Goal: Use online tool/utility: Utilize a website feature to perform a specific function

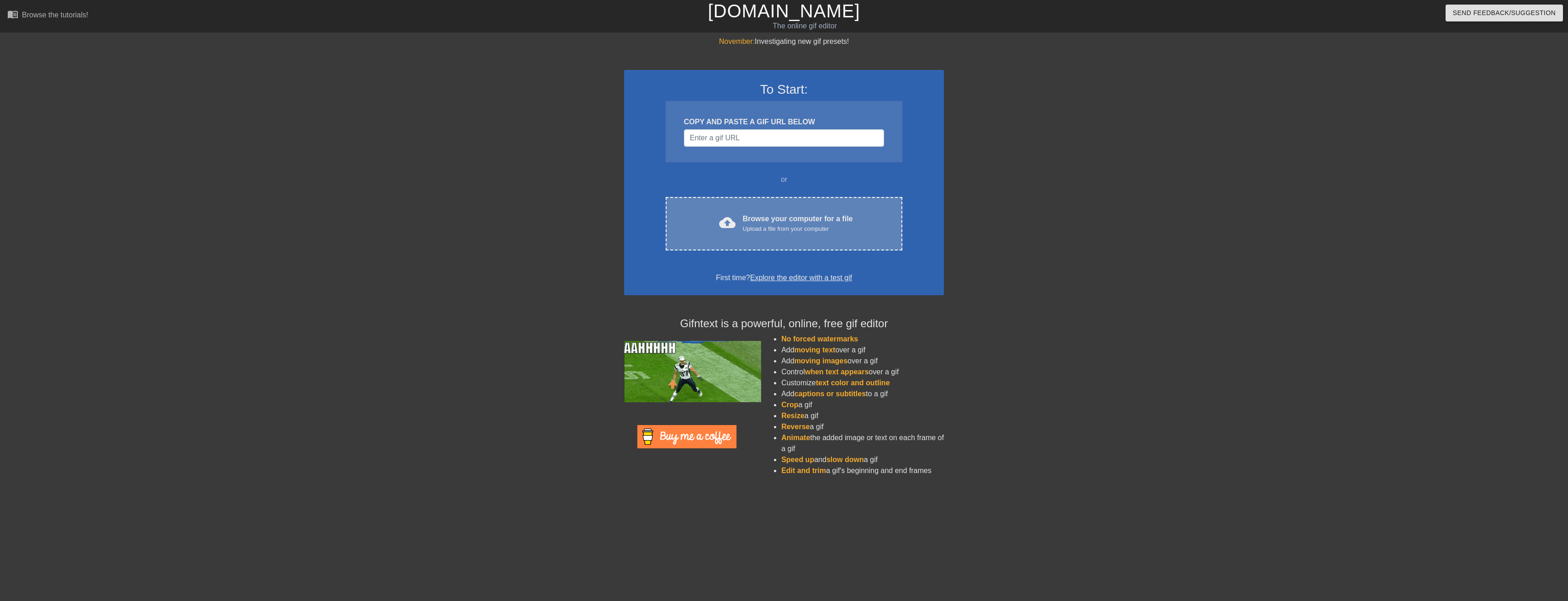
click at [733, 240] on div "cloud_upload Browse your computer for a file Upload a file from your computer C…" at bounding box center [784, 224] width 237 height 53
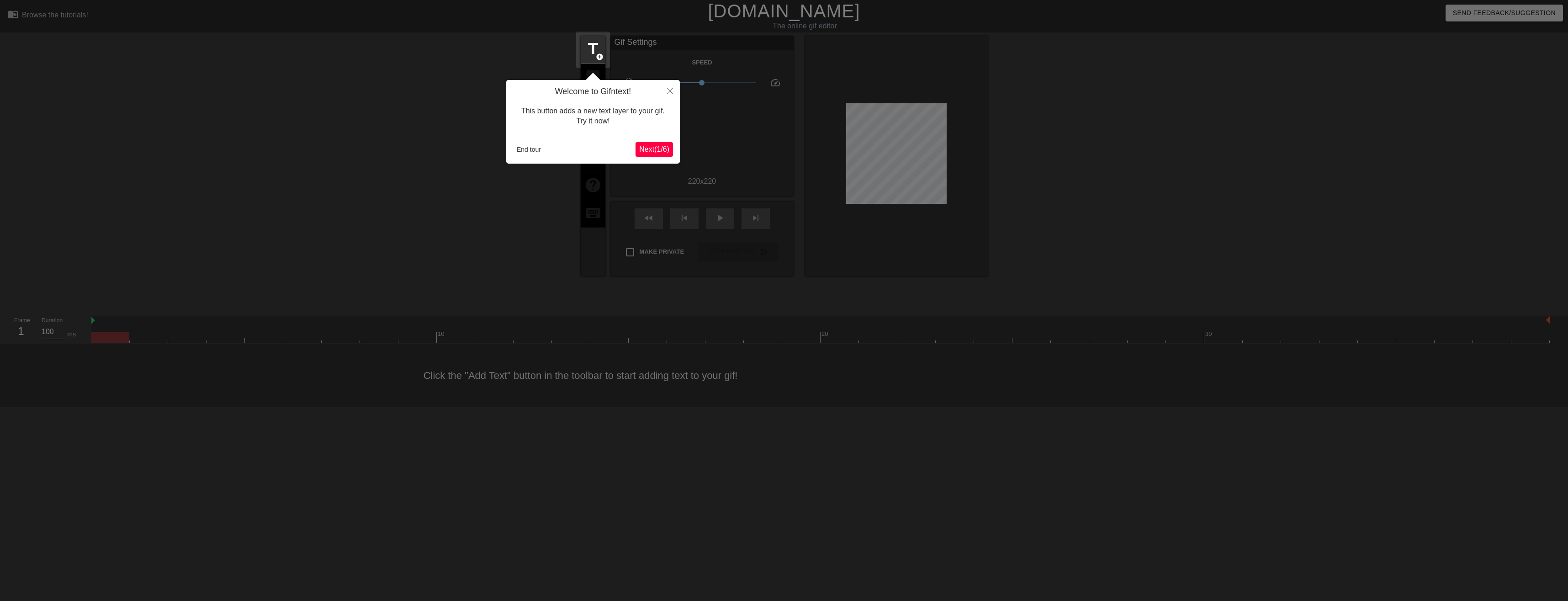
click at [648, 151] on span "Next ( 1 / 6 )" at bounding box center [654, 149] width 30 height 8
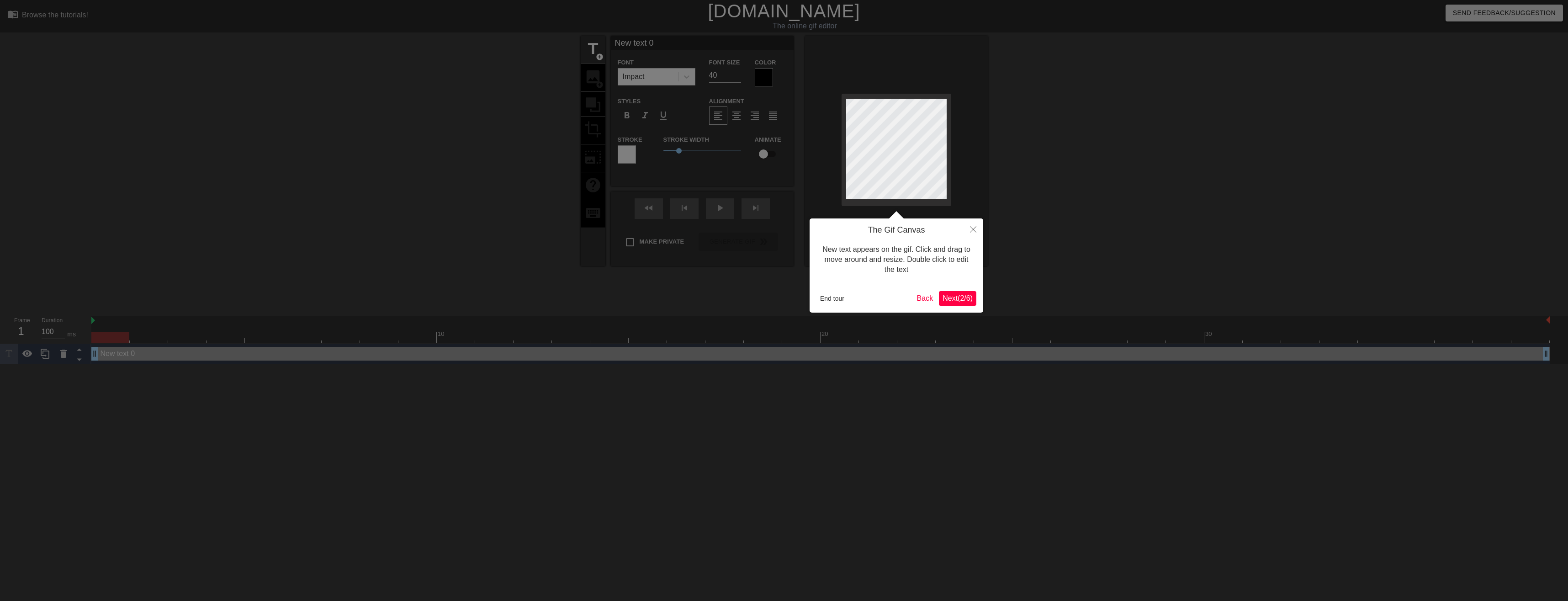
drag, startPoint x: 959, startPoint y: 291, endPoint x: 957, endPoint y: 298, distance: 7.3
click at [957, 298] on div "The Gif Canvas New text appears on the gif. Click and drag to move around and r…" at bounding box center [896, 265] width 173 height 94
click at [957, 298] on span "Next ( 2 / 6 )" at bounding box center [958, 298] width 30 height 8
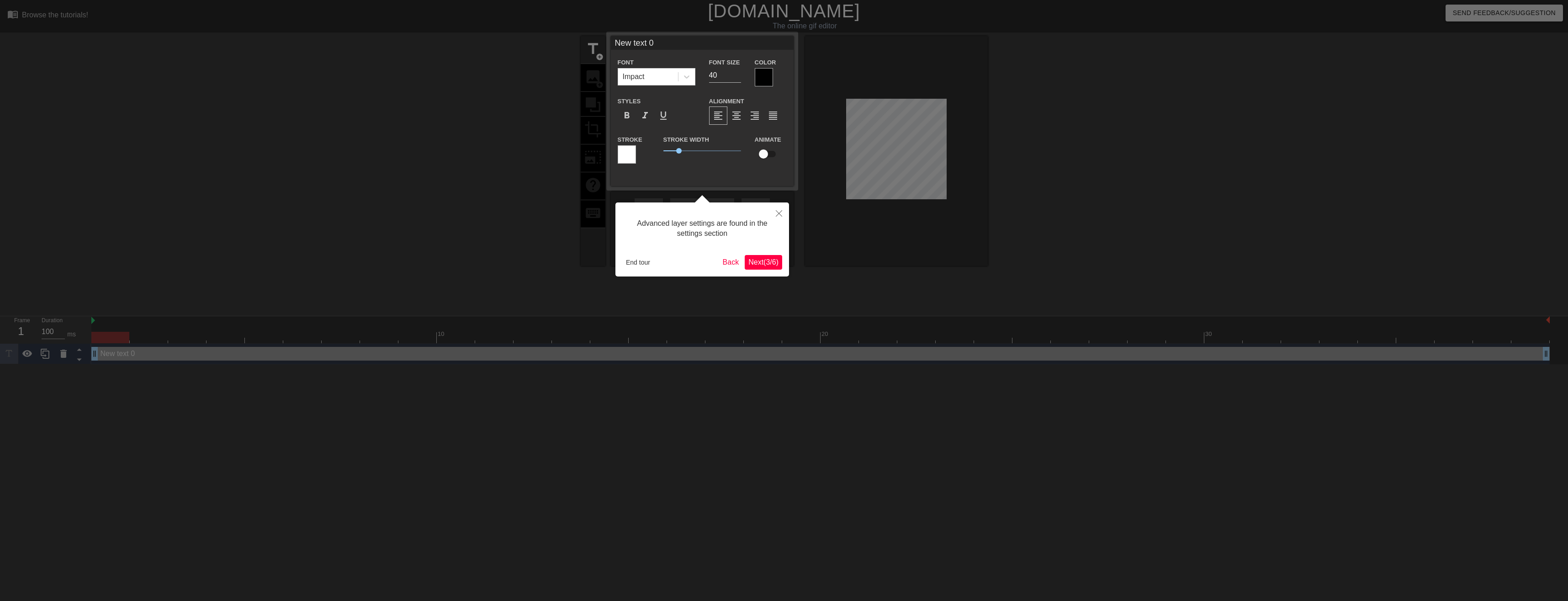
click at [769, 262] on span "Next ( 3 / 6 )" at bounding box center [764, 262] width 30 height 8
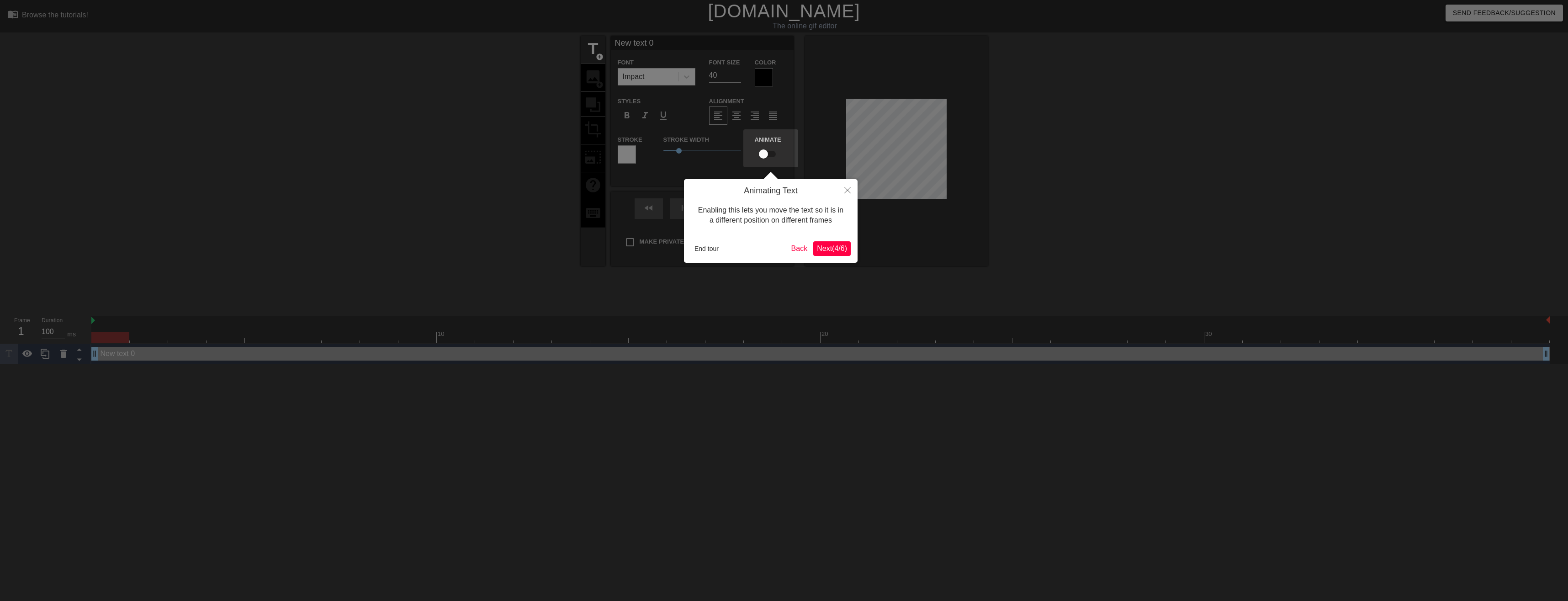
click at [830, 247] on span "Next ( 4 / 6 )" at bounding box center [832, 248] width 30 height 8
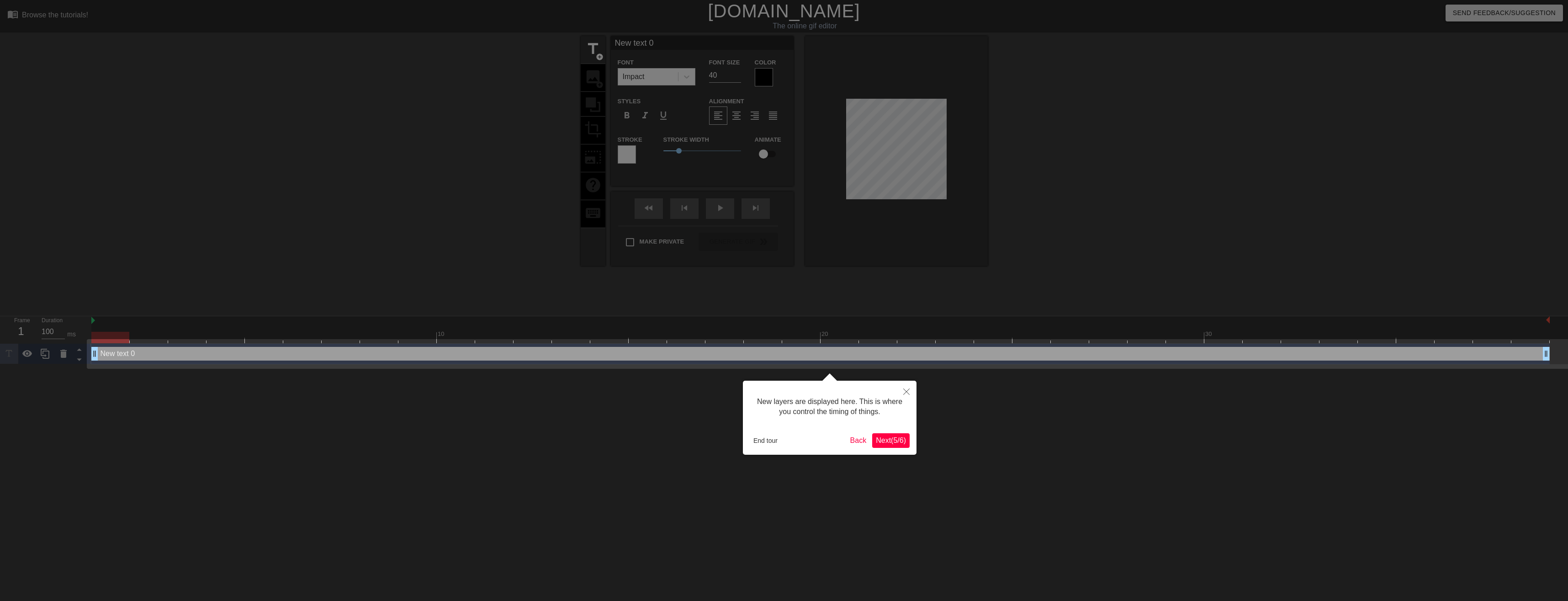
click at [887, 442] on span "Next ( 5 / 6 )" at bounding box center [891, 440] width 30 height 8
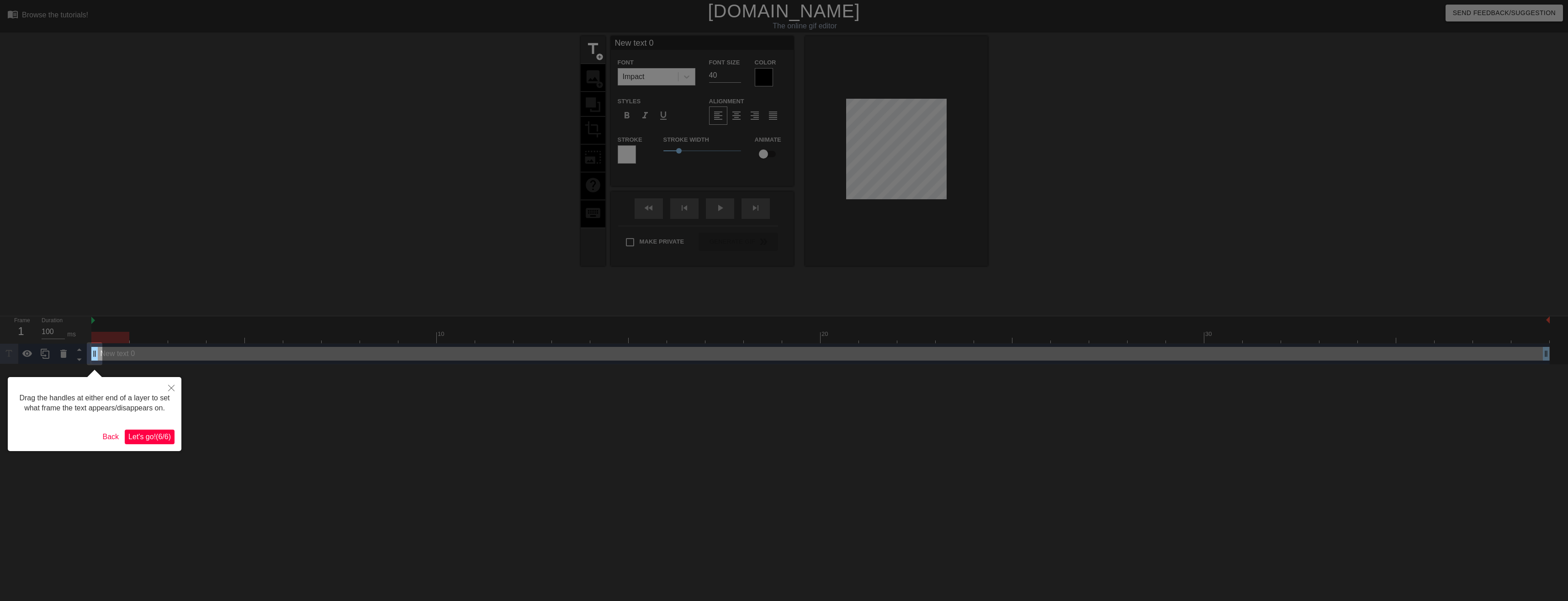
click at [157, 438] on span "Let's go! ( 6 / 6 )" at bounding box center [150, 436] width 42 height 8
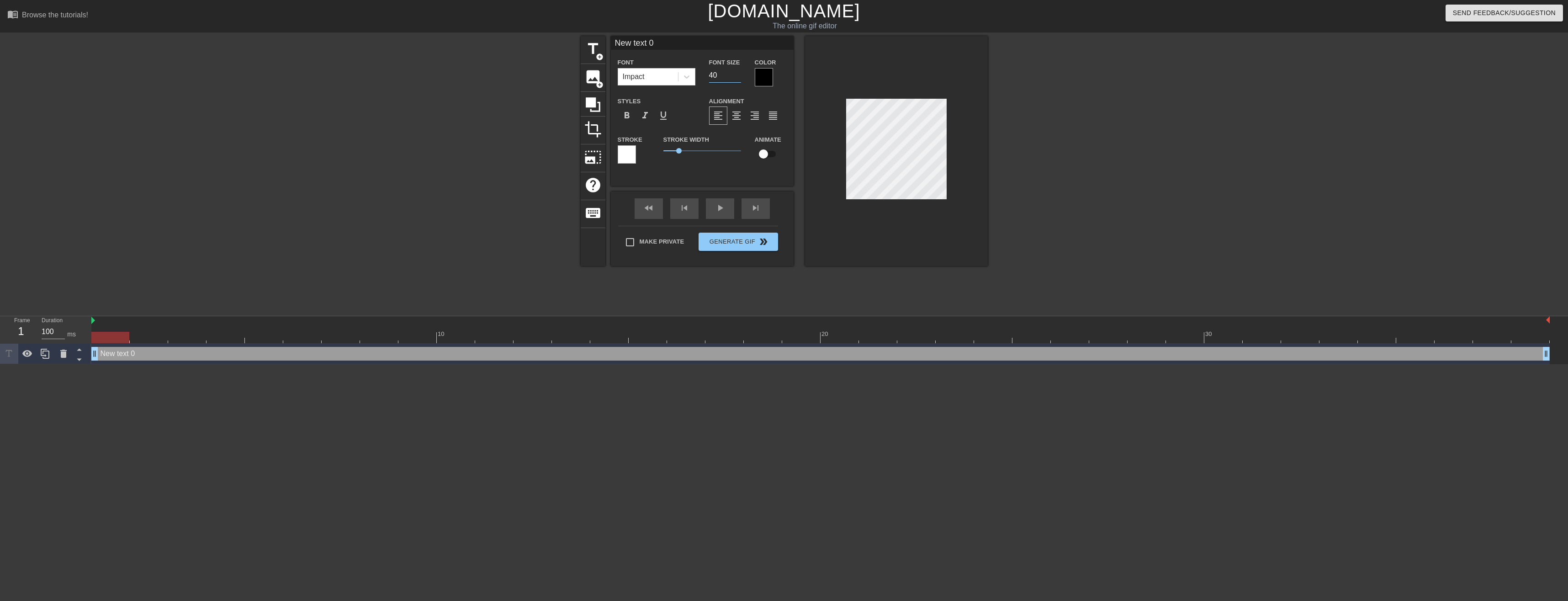
drag, startPoint x: 720, startPoint y: 73, endPoint x: 700, endPoint y: 78, distance: 20.6
click at [700, 78] on div "Font Impact Font Size 40 Color" at bounding box center [702, 71] width 183 height 29
type input "20"
click at [596, 51] on span "title" at bounding box center [593, 49] width 17 height 17
type input "New text 1"
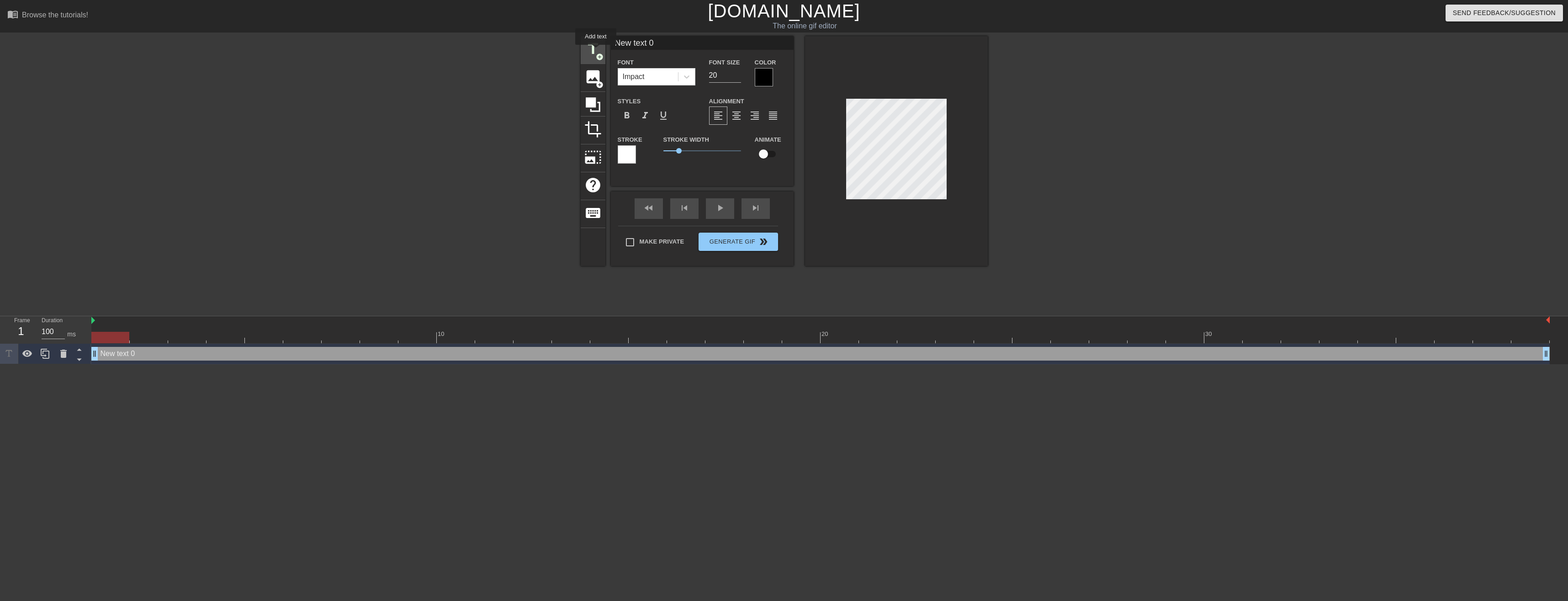
type input "40"
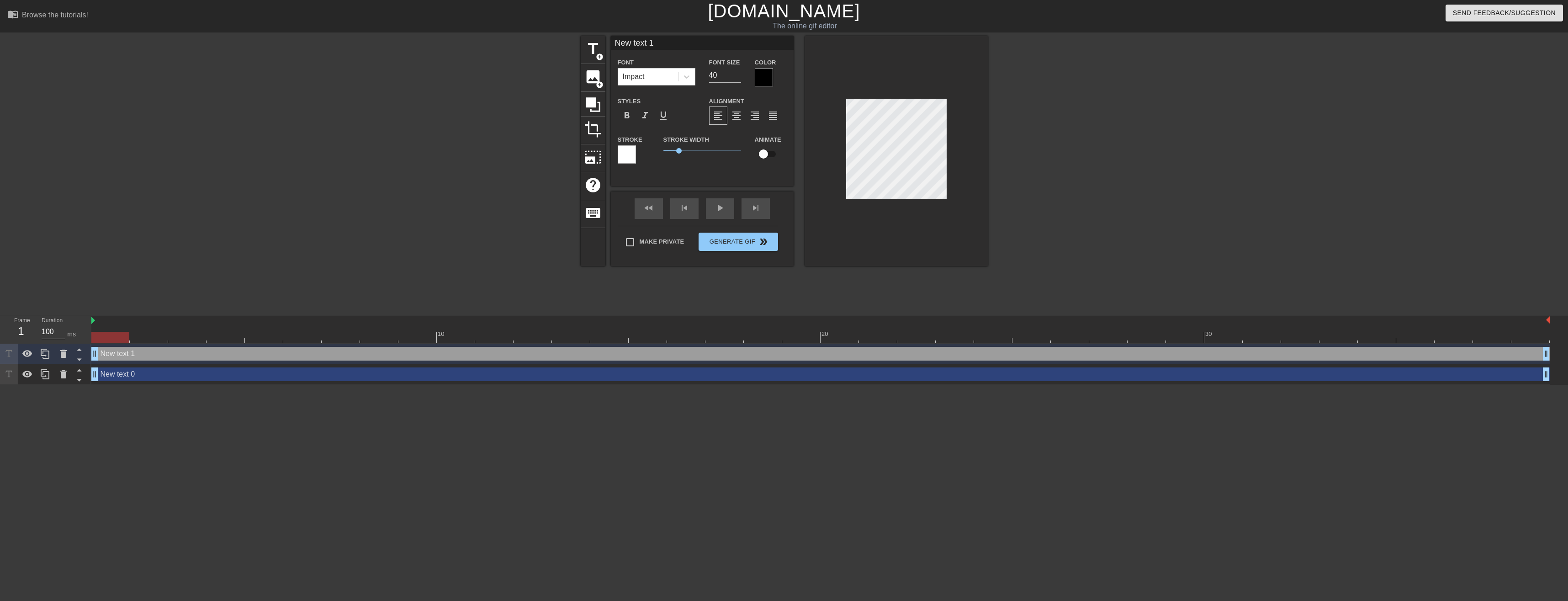
type input "New text 0"
type input "20"
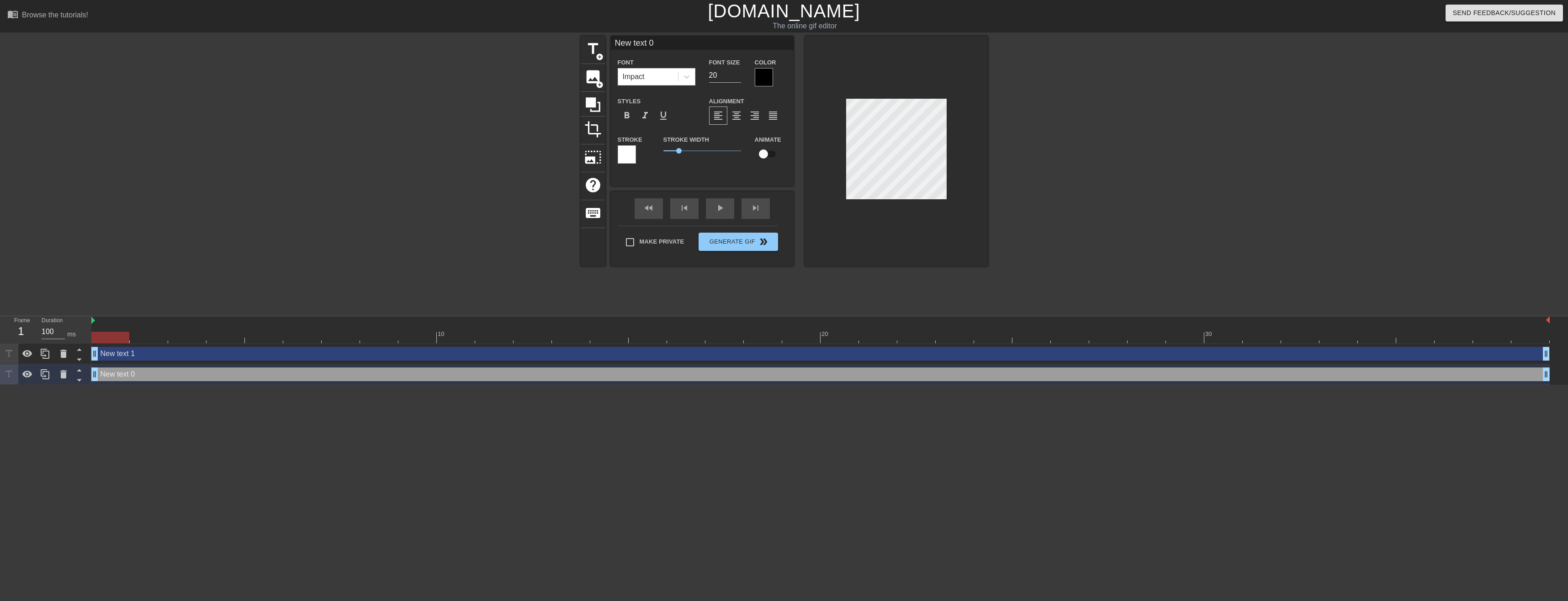
scroll to position [1, 2]
type input "New 0"
type textarea "New 0"
type input "New 0"
type textarea "New 0"
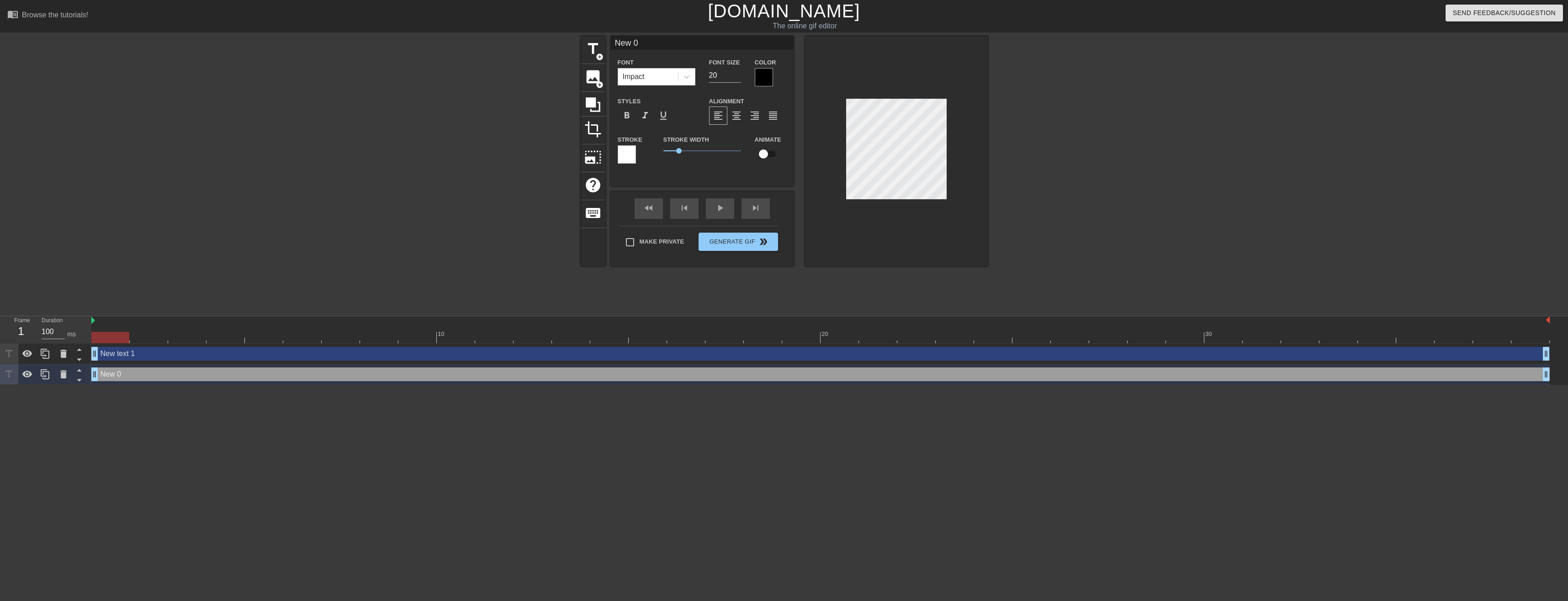
type input "Ne 0"
type textarea "Ne 0"
type input "N 0"
type textarea "N 0"
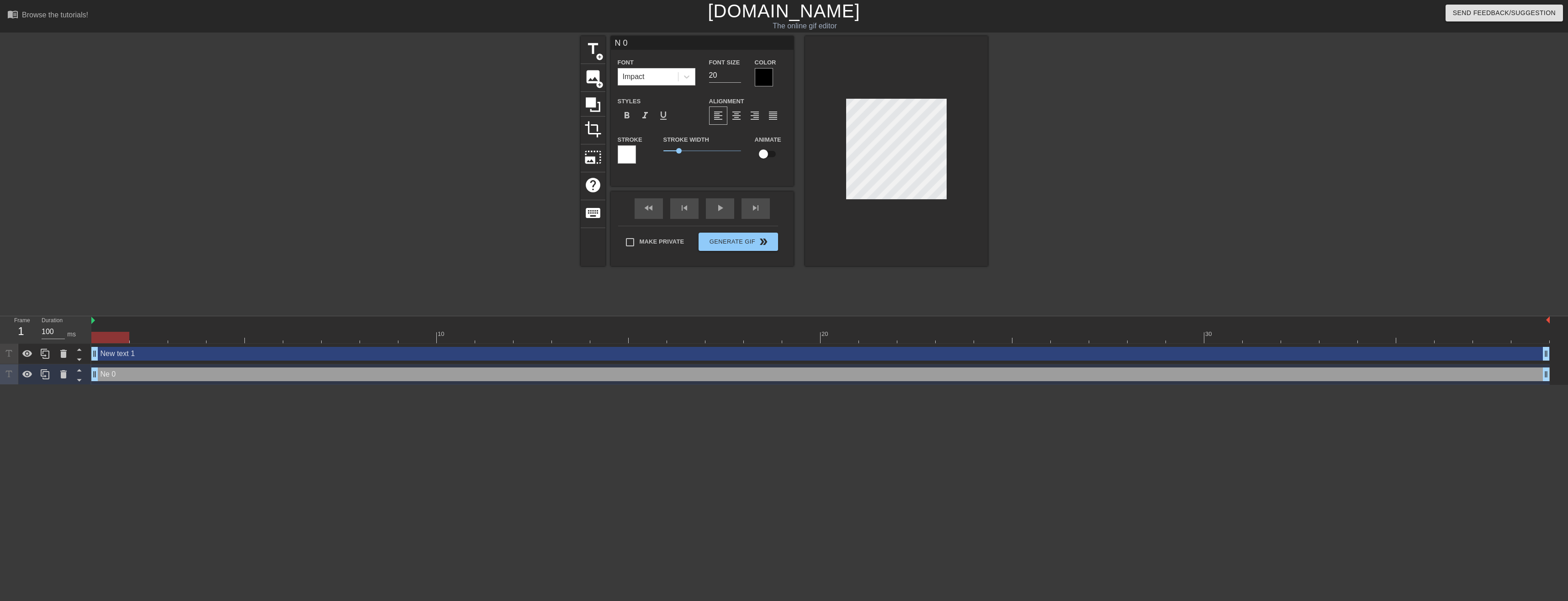
type input "0"
type textarea "0"
type input "New text 1"
type input "40"
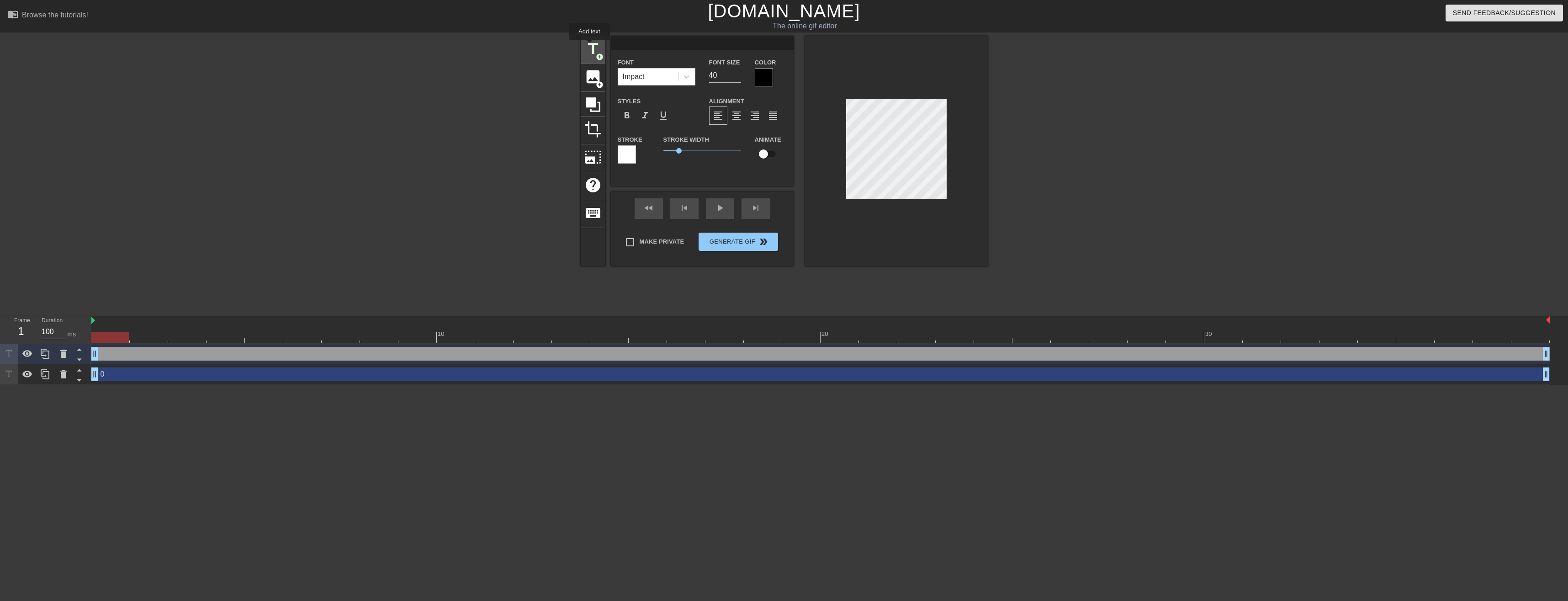
click at [590, 46] on span "title" at bounding box center [593, 49] width 17 height 17
type input "New text 2"
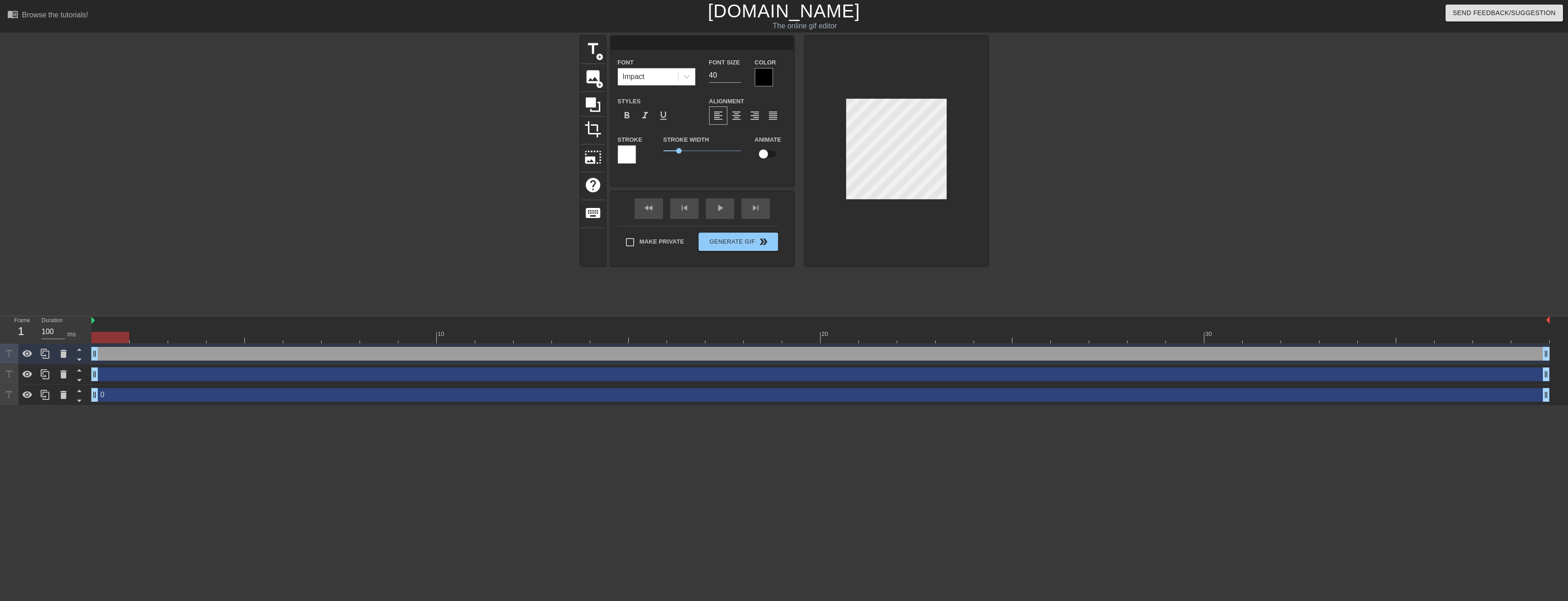
type input "H"
type textarea "H"
type input "Ha"
type textarea "Ha"
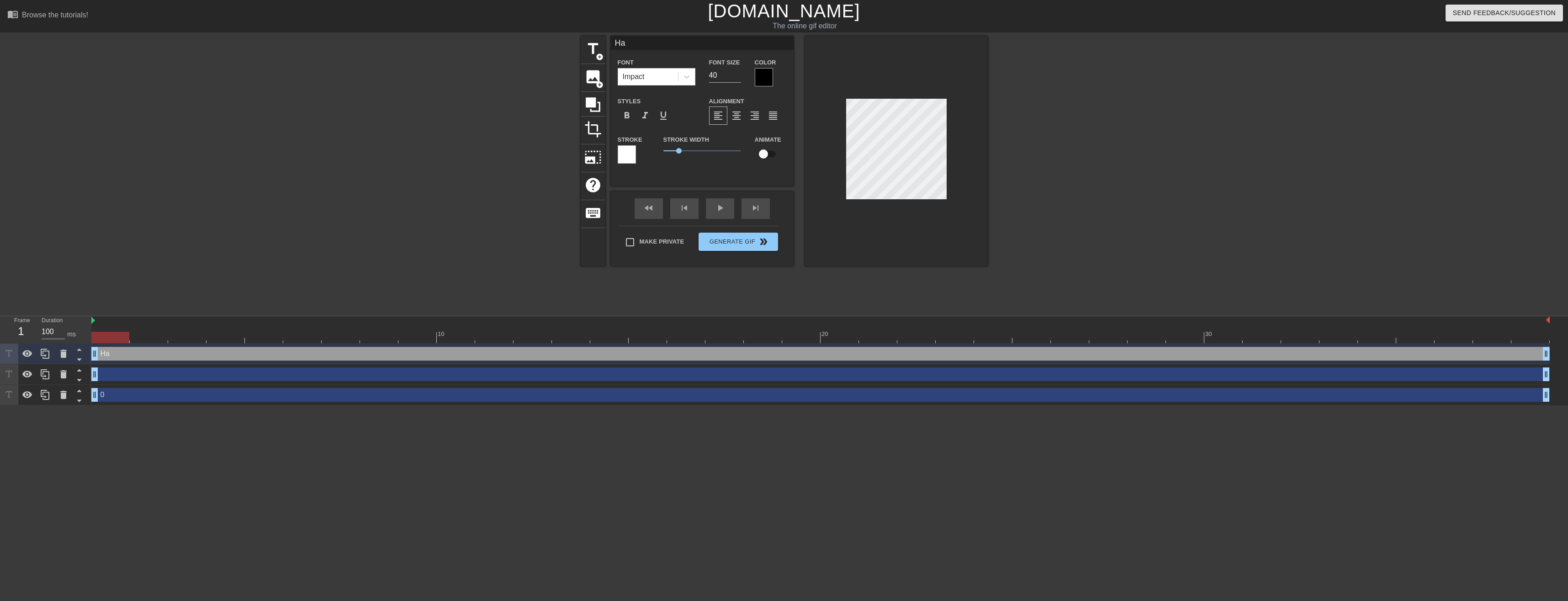
type input "Ha="
type textarea "Ha="
type input "Ha"
type textarea "Ha"
type input "HaA"
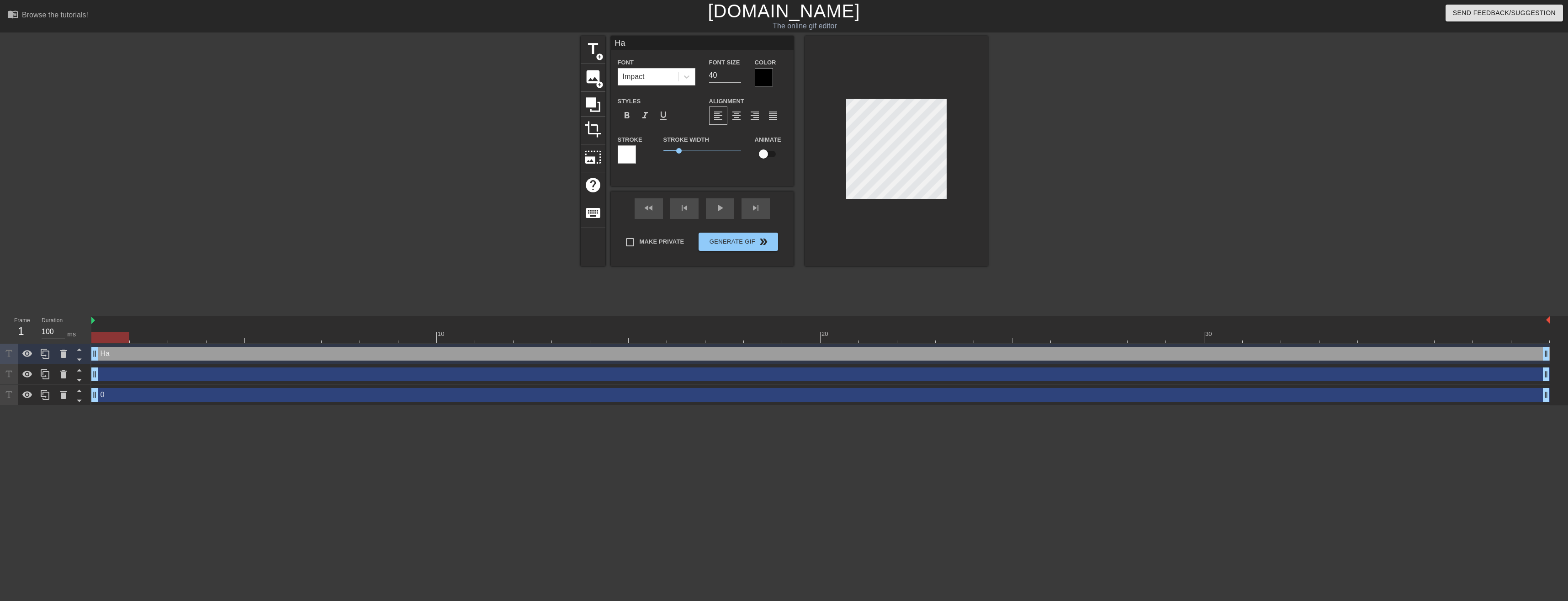
type textarea "HaA"
type input "HaAW"
type textarea "HaAW"
type input "HaAWT"
type textarea "HaAWT"
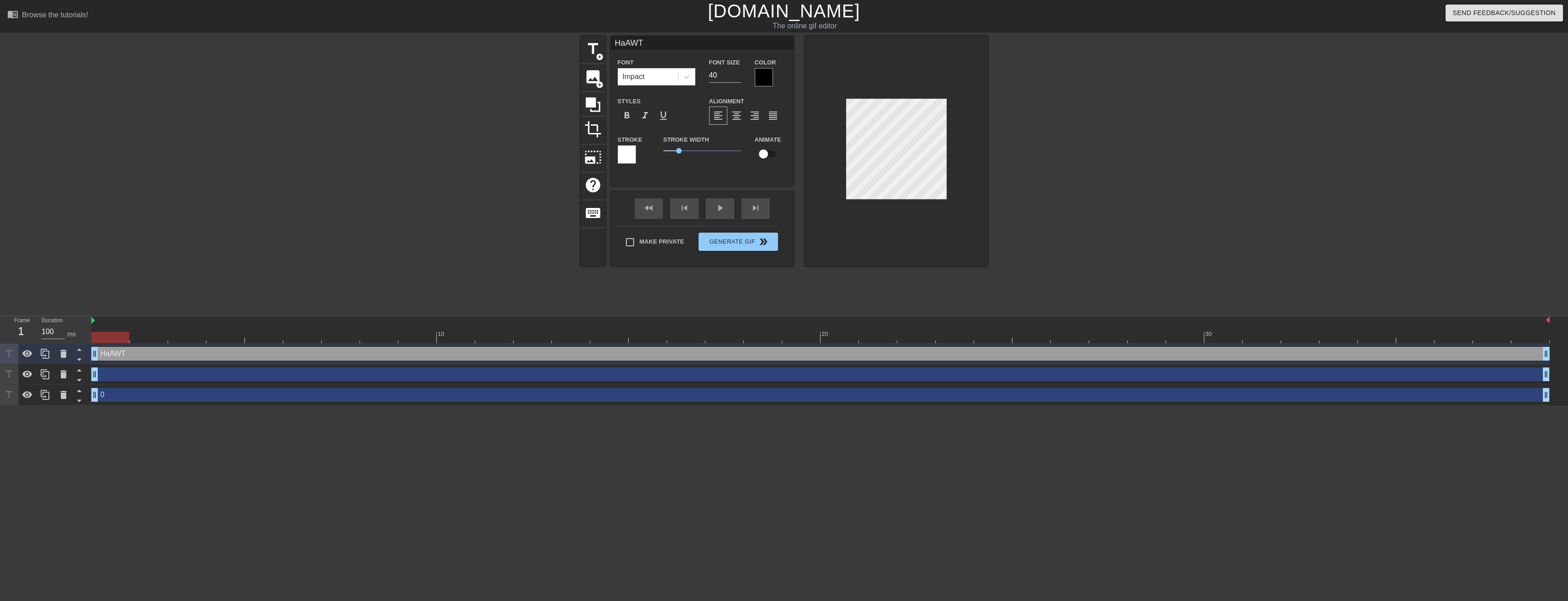
type input "HaAWT!"
type textarea "HaAWT!"
type input "HaAWT!!"
type textarea "HaAWT!!"
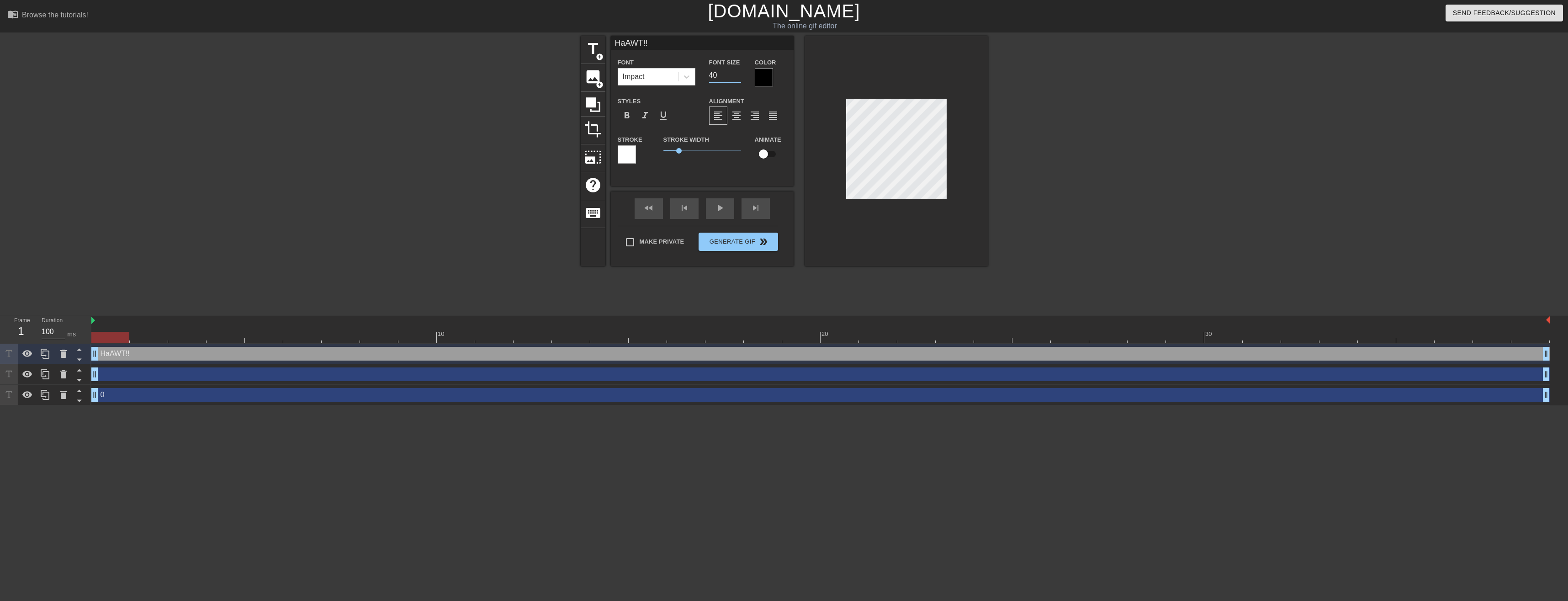
drag, startPoint x: 719, startPoint y: 72, endPoint x: 697, endPoint y: 74, distance: 22.1
click at [697, 74] on div "Font Impact Font Size 40 Color" at bounding box center [702, 71] width 183 height 29
type input "35"
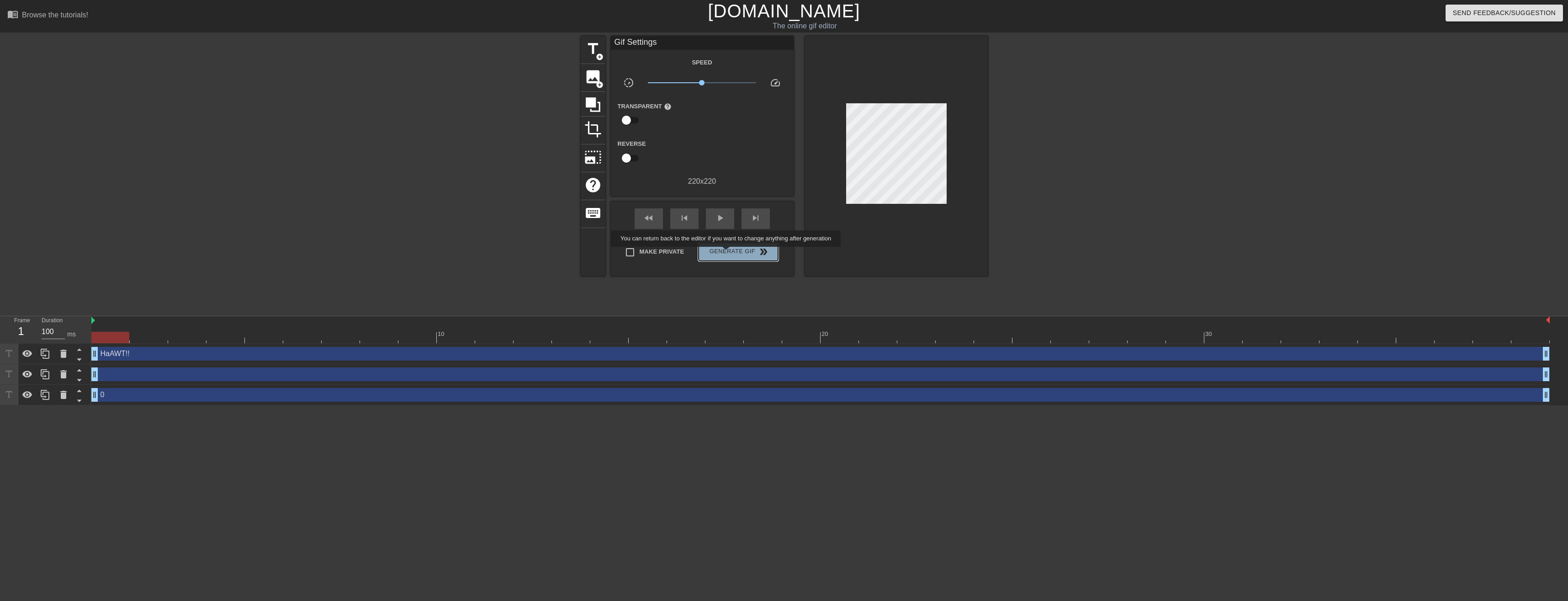
click at [727, 253] on span "Generate Gif double_arrow" at bounding box center [738, 252] width 72 height 11
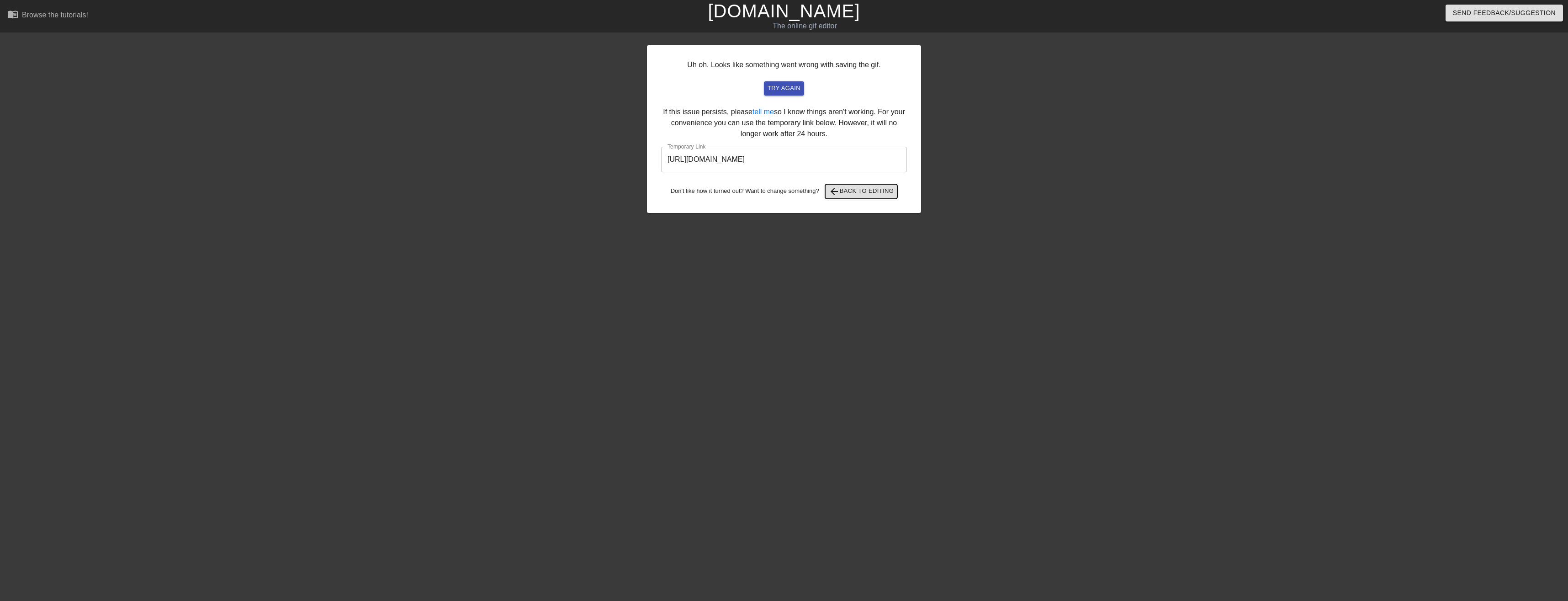
click at [853, 193] on span "arrow_back Back to Editing" at bounding box center [861, 191] width 65 height 11
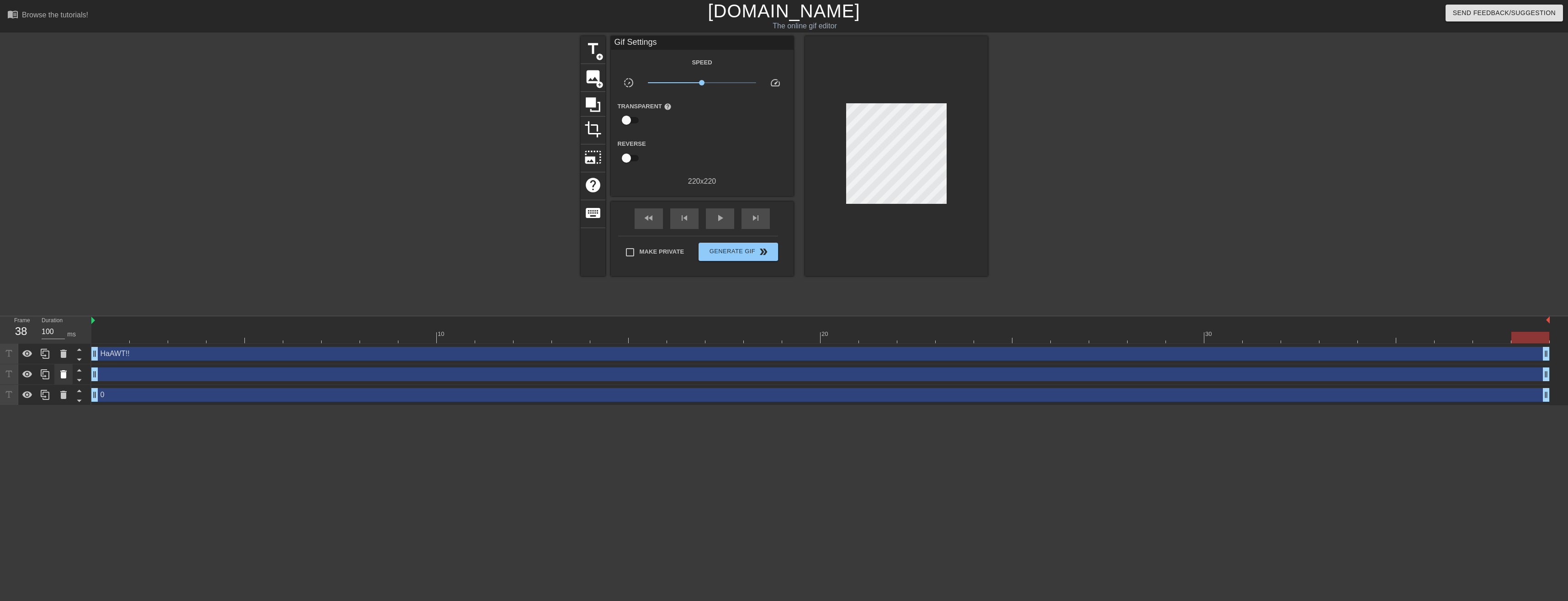
click at [68, 374] on icon at bounding box center [63, 374] width 11 height 11
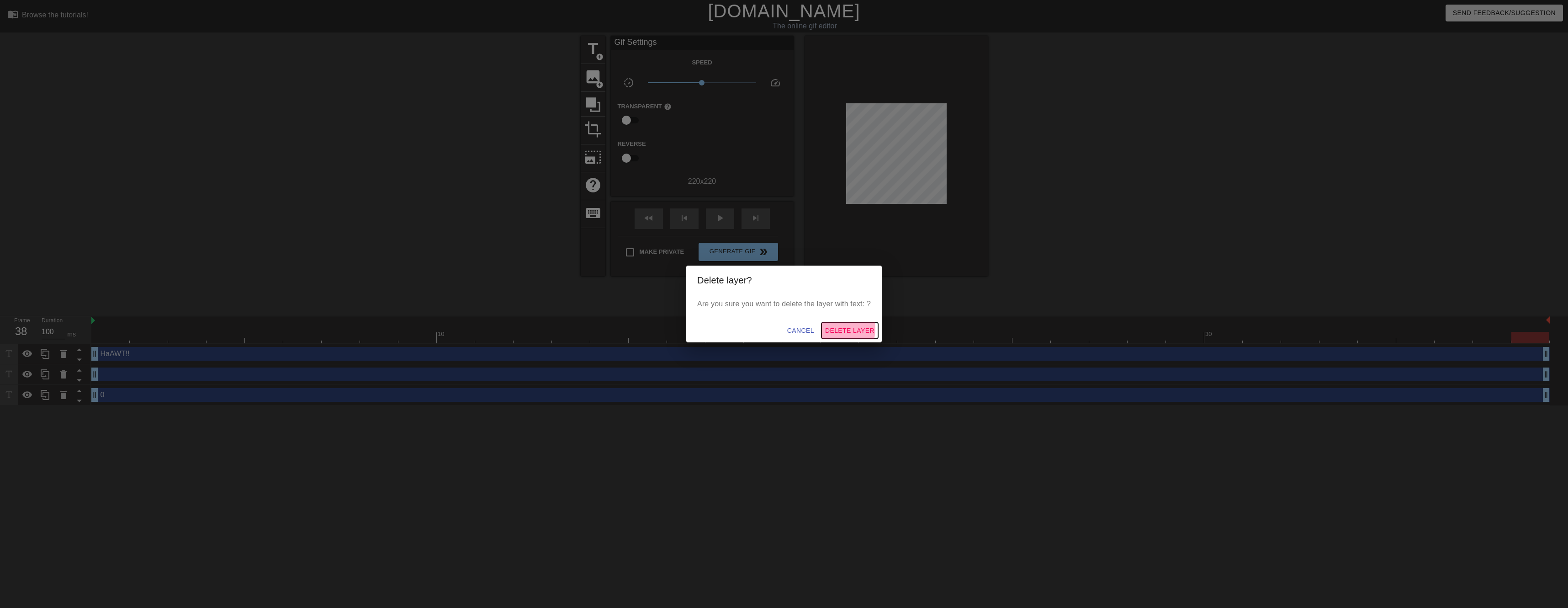
click at [837, 329] on span "Delete Layer" at bounding box center [850, 331] width 50 height 12
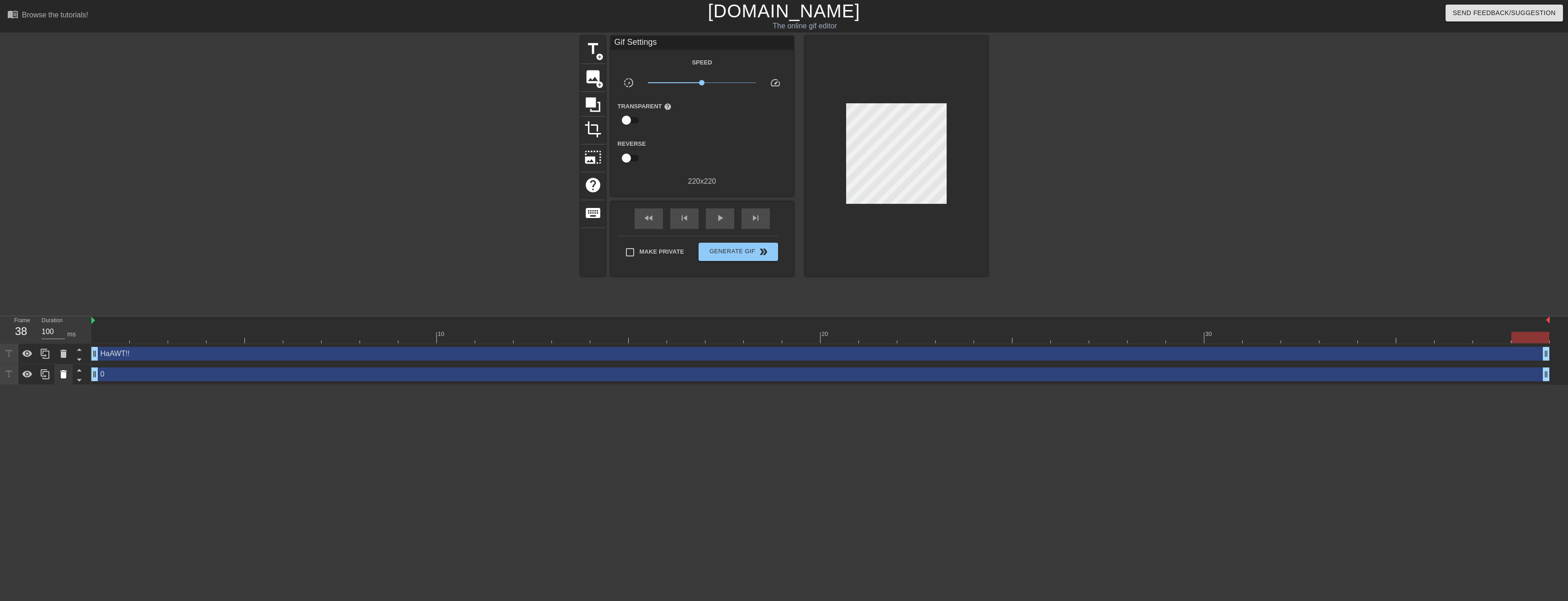
click at [65, 378] on icon at bounding box center [63, 374] width 6 height 8
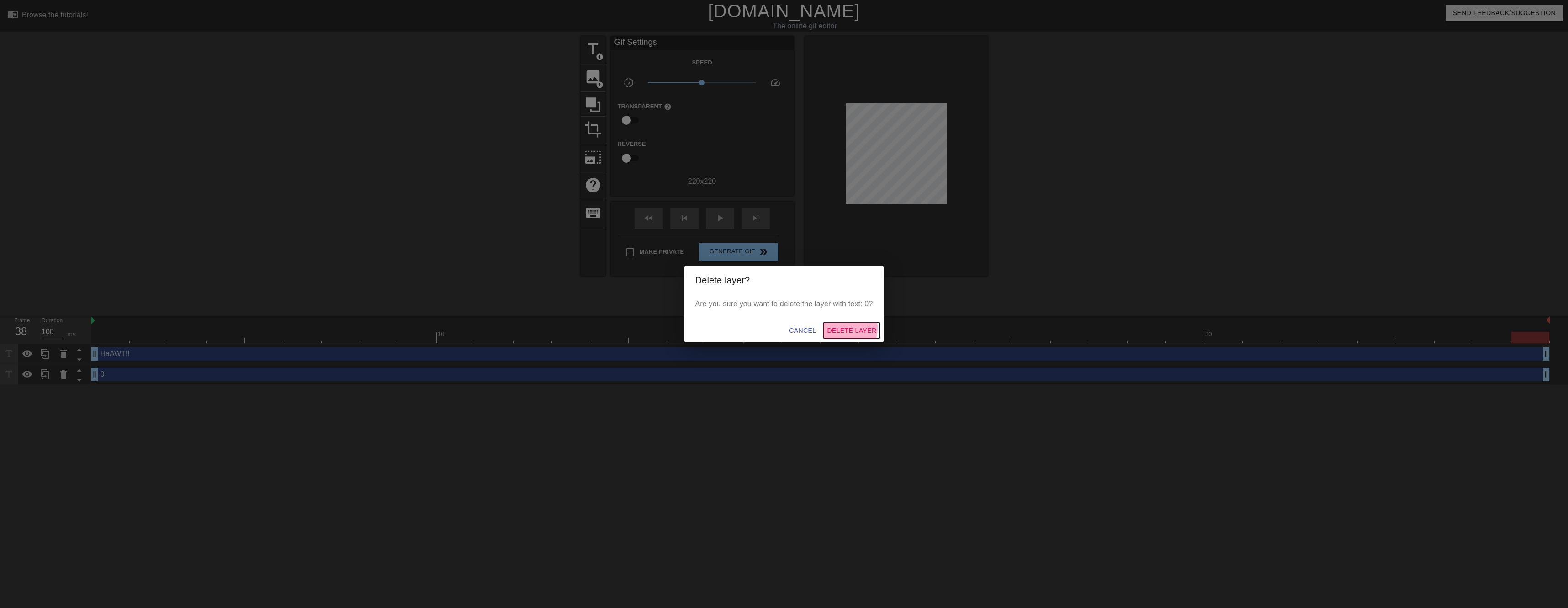
click at [839, 328] on span "Delete Layer" at bounding box center [851, 331] width 50 height 12
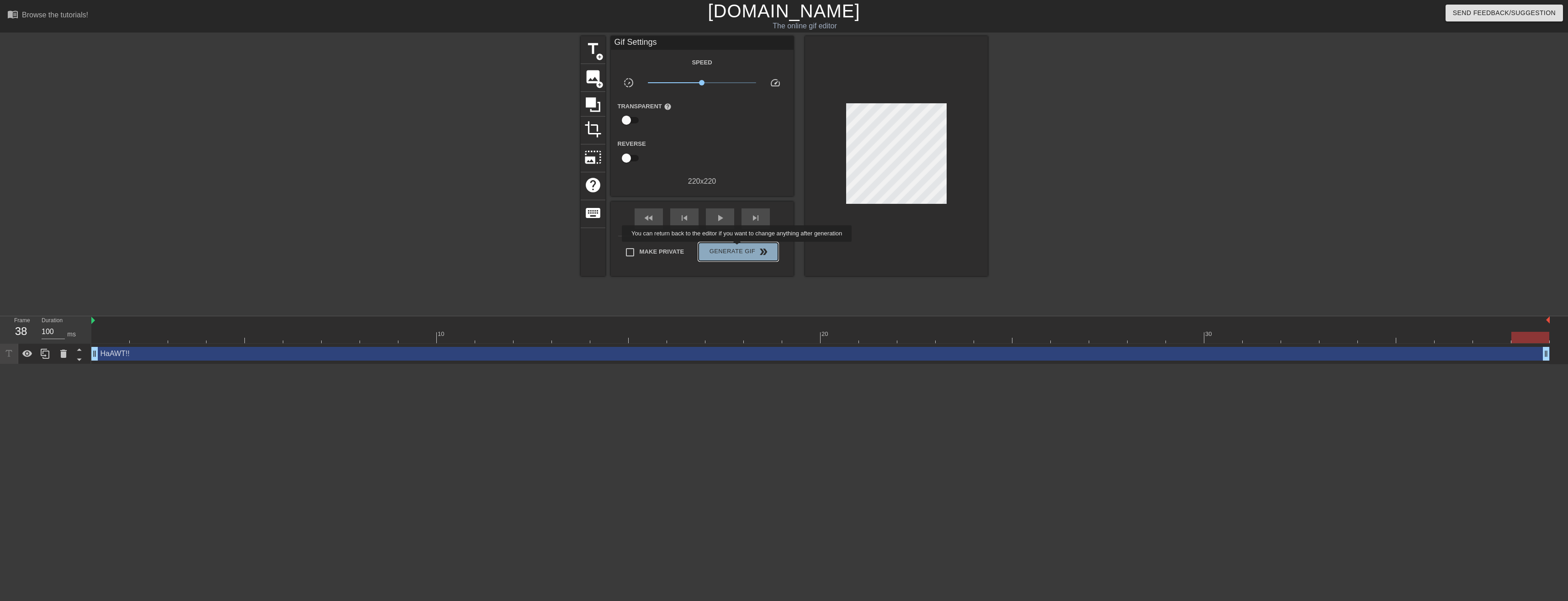
click at [738, 248] on button "Generate Gif double_arrow" at bounding box center [738, 251] width 79 height 18
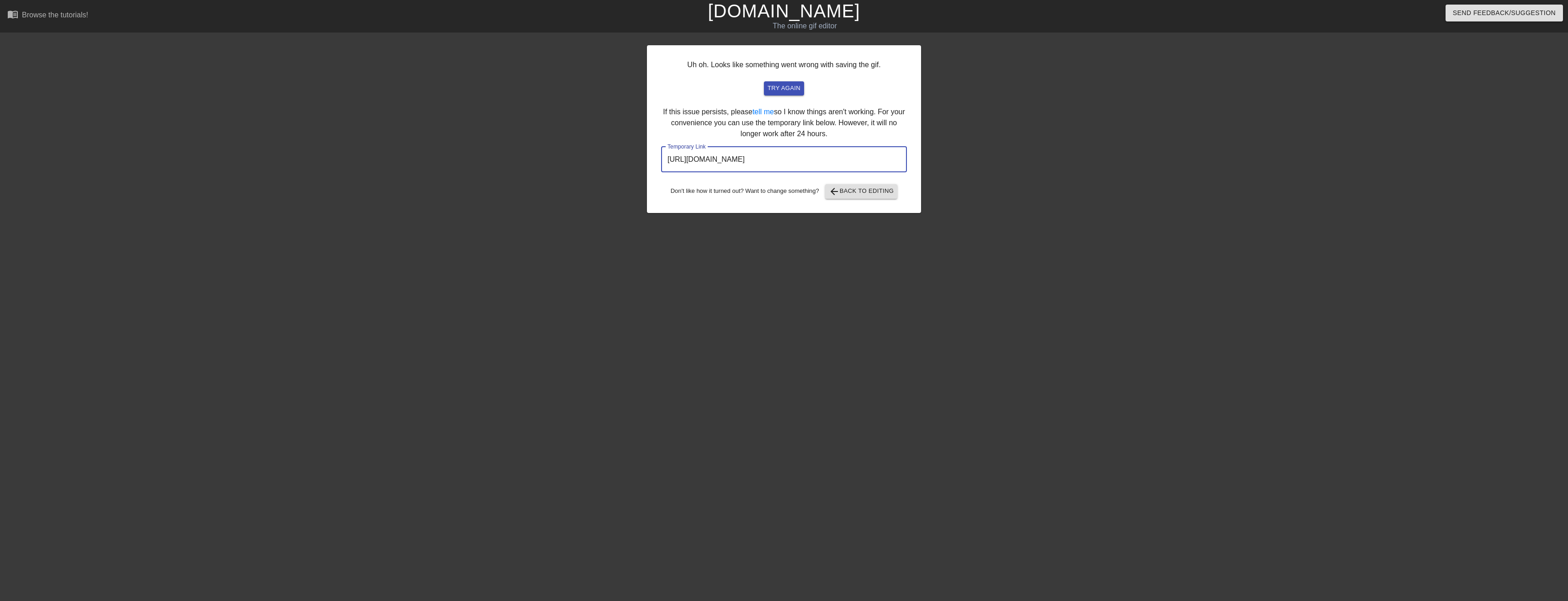
click at [720, 160] on input "[URL][DOMAIN_NAME]" at bounding box center [784, 160] width 246 height 26
